Goal: Book appointment/travel/reservation

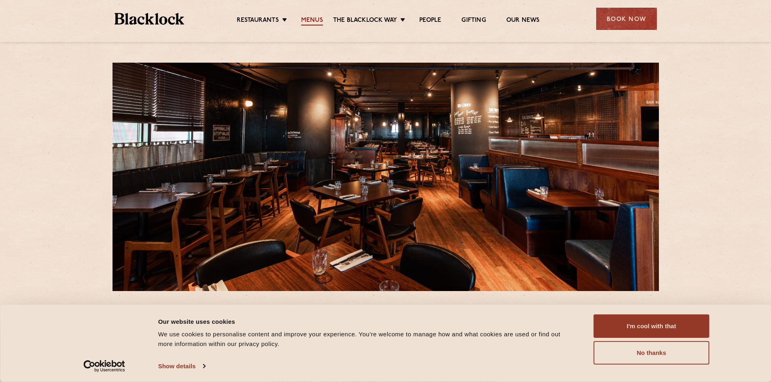
click at [307, 21] on link "Menus" at bounding box center [312, 21] width 22 height 9
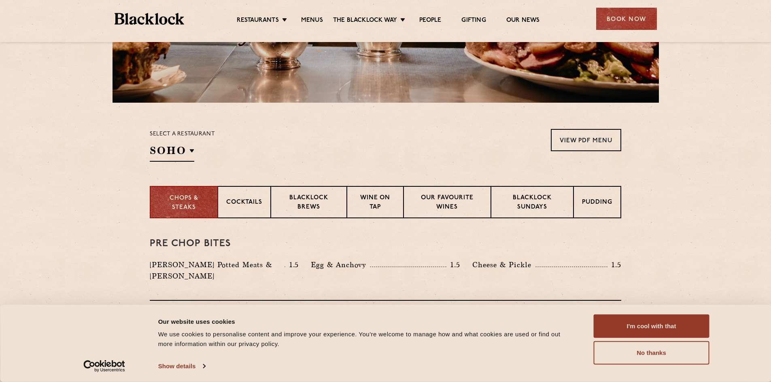
scroll to position [243, 0]
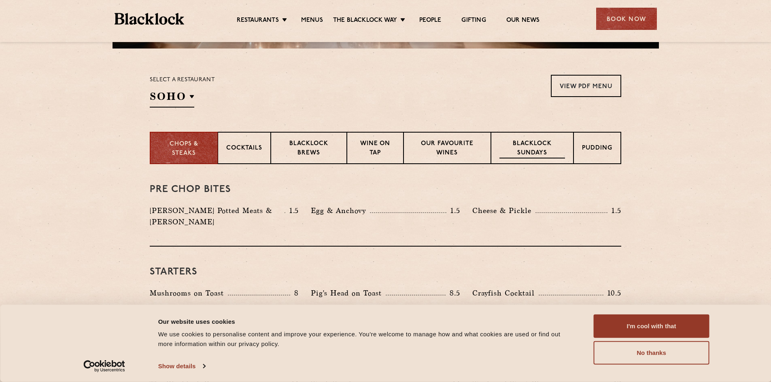
click at [524, 151] on p "Blacklock Sundays" at bounding box center [532, 149] width 66 height 19
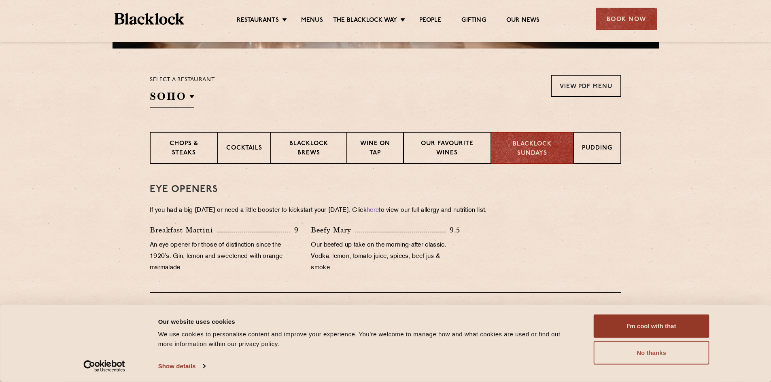
click at [654, 360] on button "No thanks" at bounding box center [652, 353] width 116 height 23
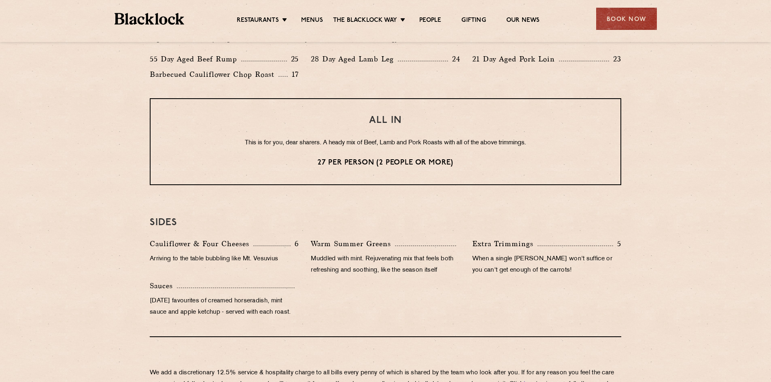
scroll to position [486, 0]
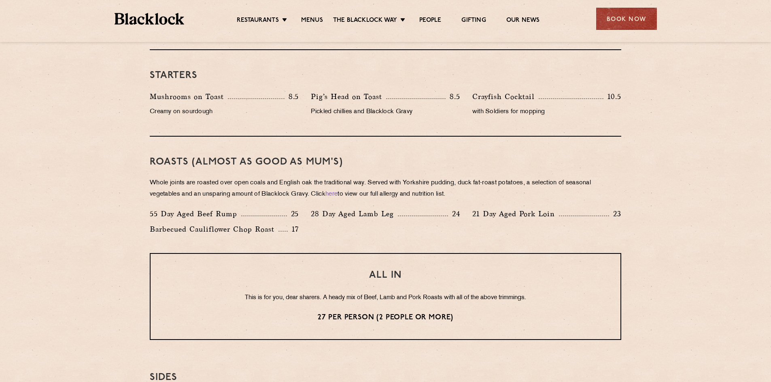
click at [618, 1] on div "Restaurants Soho City Shoreditch Covent Garden Canary Wharf Manchester Birmingh…" at bounding box center [385, 18] width 567 height 36
click at [620, 12] on div "Book Now" at bounding box center [626, 19] width 61 height 22
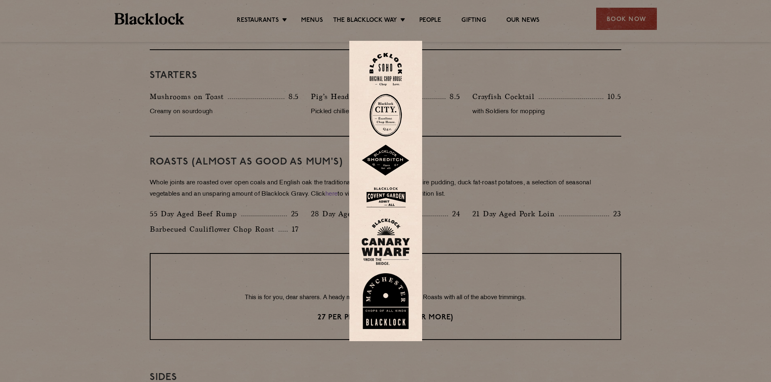
click at [393, 248] on img at bounding box center [385, 242] width 49 height 47
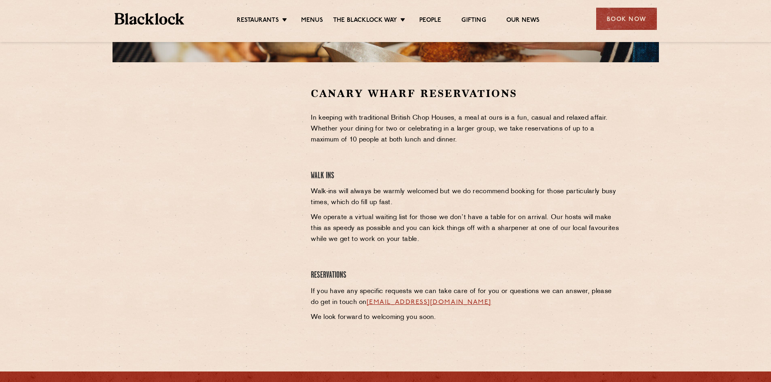
scroll to position [151, 0]
